Goal: Find contact information: Find contact information

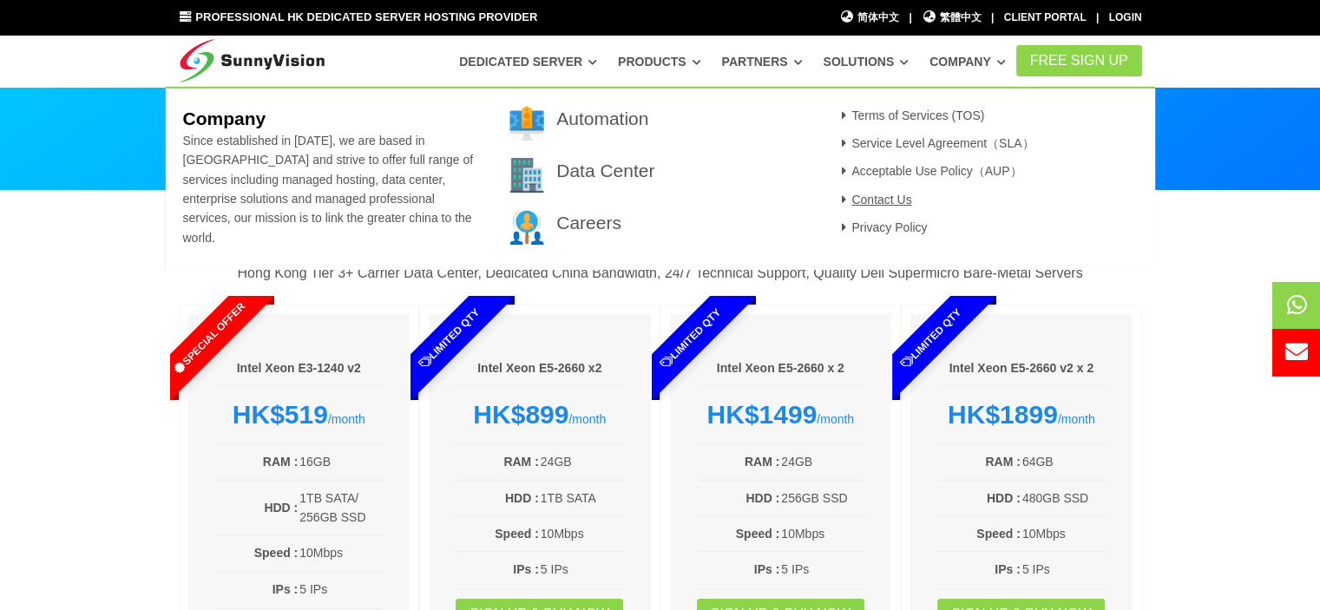
click at [899, 199] on link "Contact Us" at bounding box center [875, 200] width 76 height 14
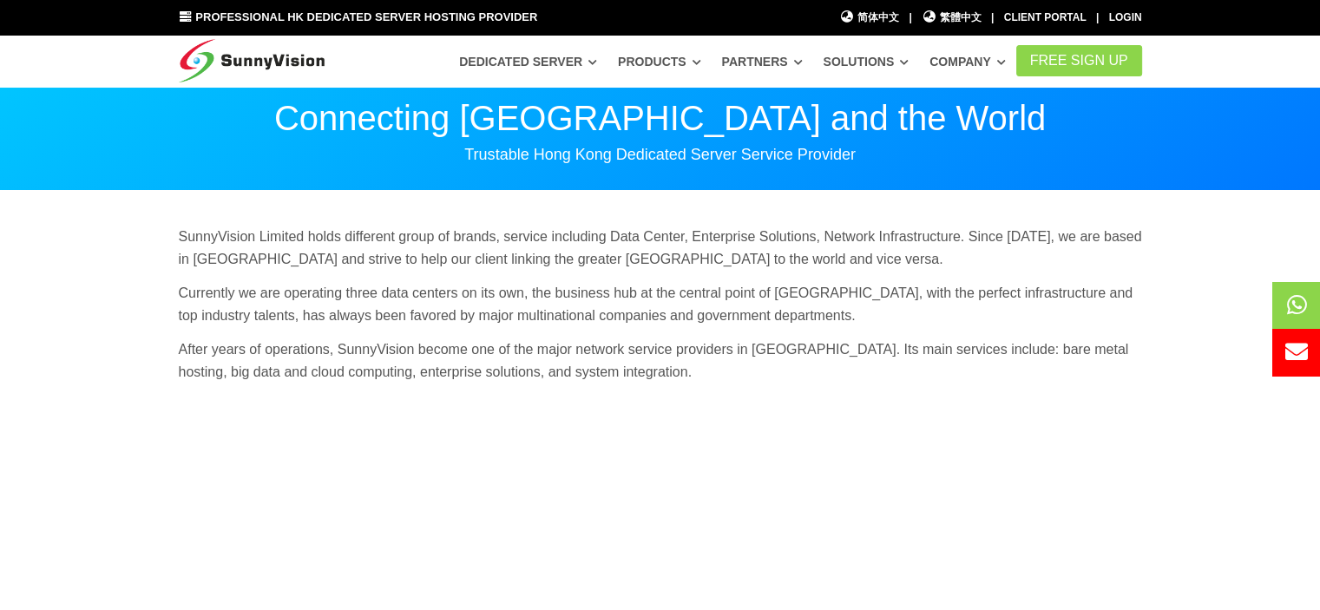
click at [605, 276] on div "SunnyVision Limited holds different group of brands, service including Data Cen…" at bounding box center [661, 311] width 990 height 170
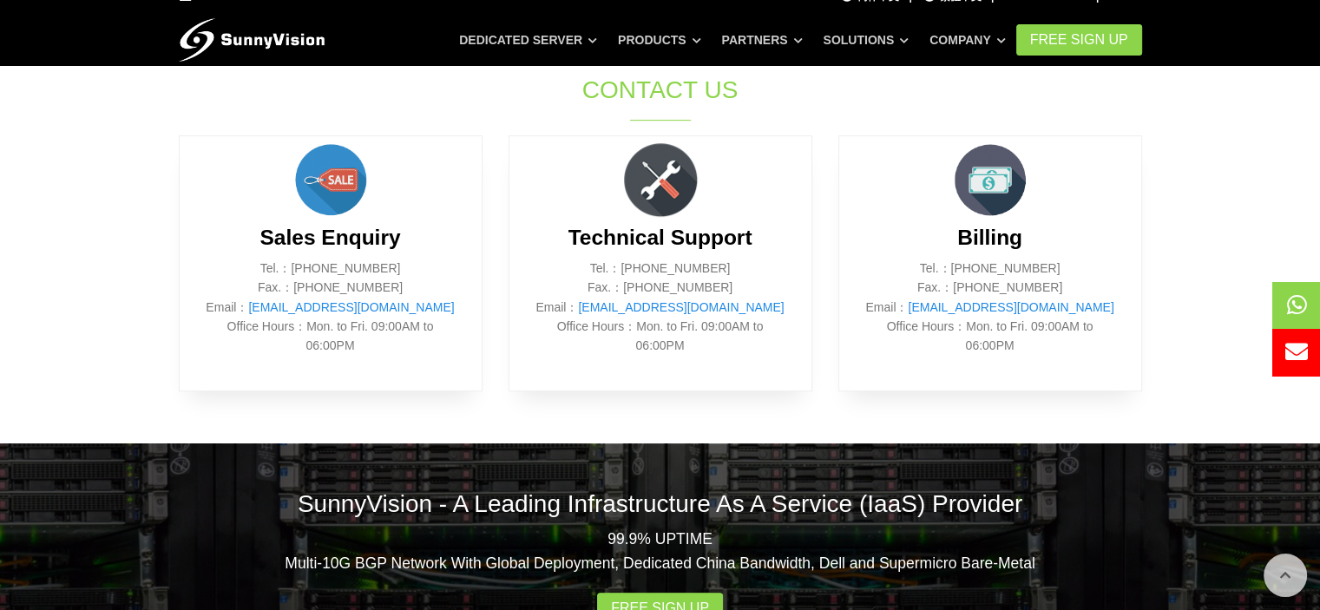
scroll to position [781, 0]
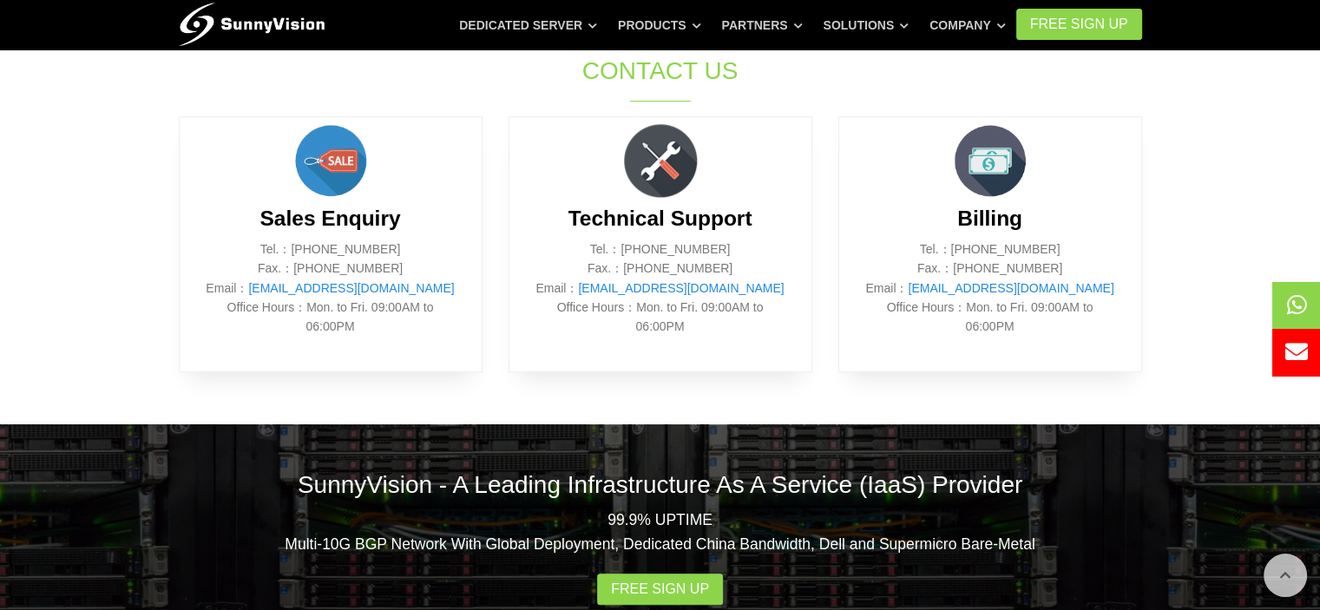
click at [845, 444] on div "SunnyVision - A Leading Infrastructure As A Service (IaaS) Provider 99.9% UPTIM…" at bounding box center [661, 537] width 990 height 224
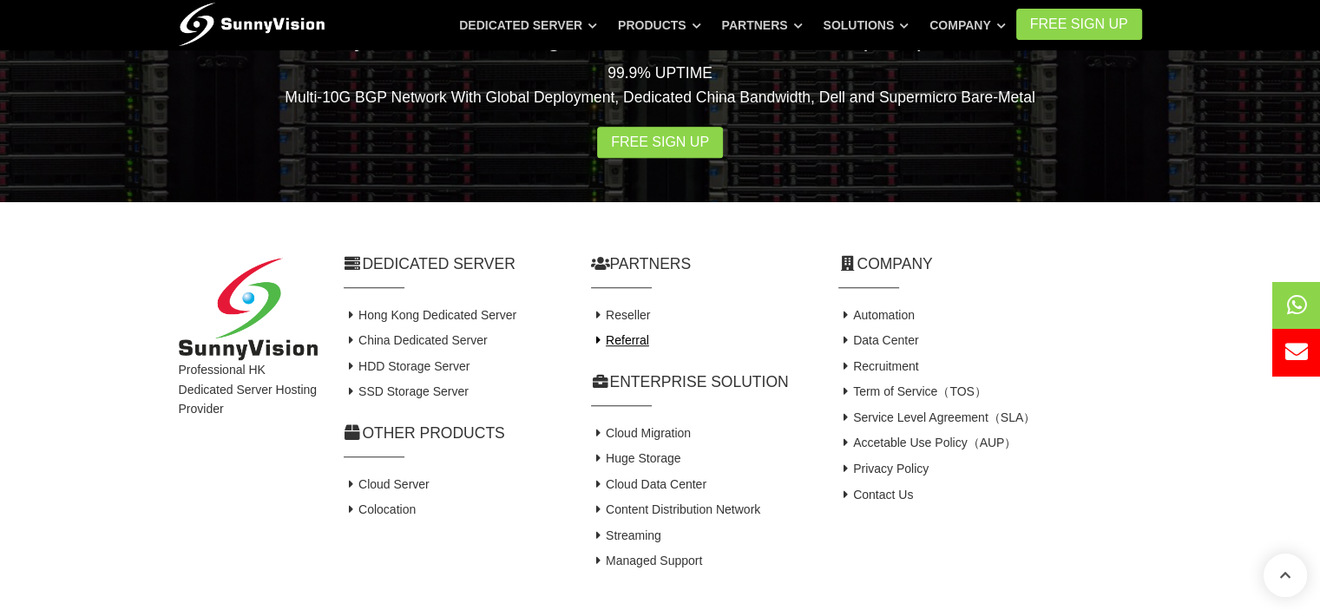
scroll to position [1298, 0]
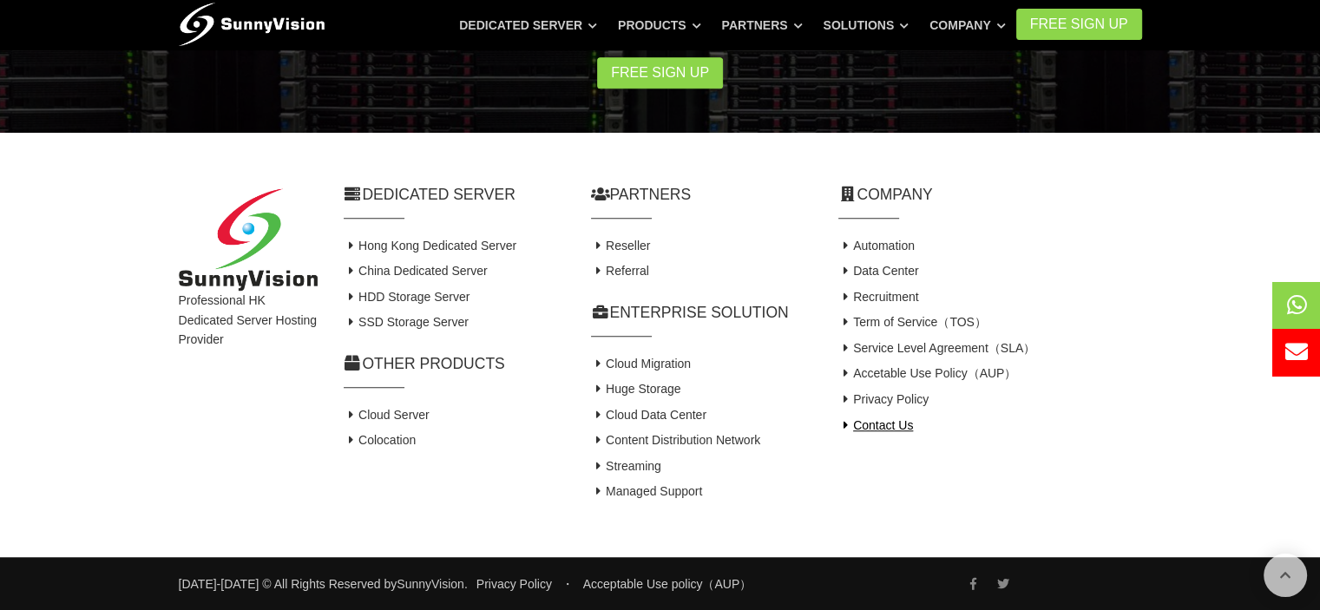
click at [896, 429] on link "Contact Us" at bounding box center [877, 425] width 76 height 14
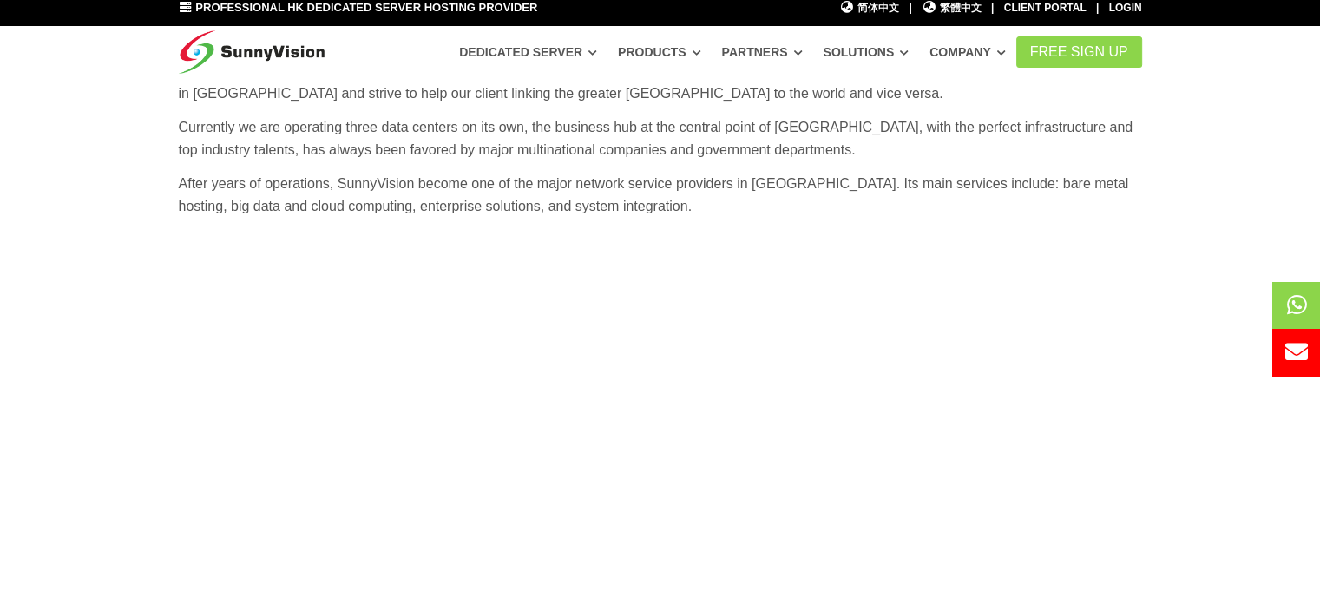
scroll to position [82, 0]
